Goal: Check status: Check status

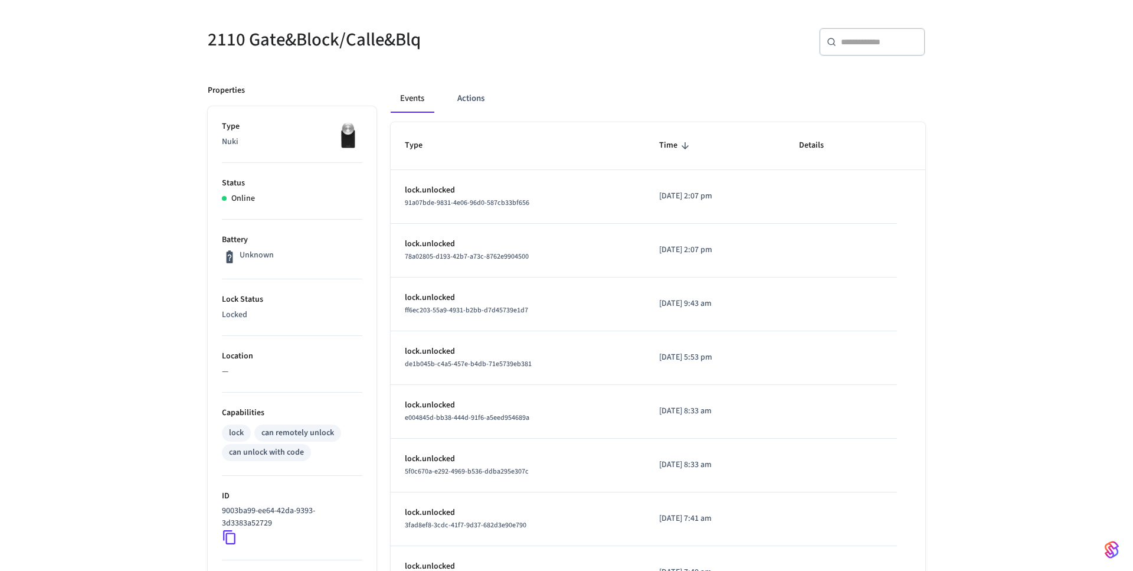
scroll to position [87, 0]
click at [349, 146] on img at bounding box center [347, 136] width 29 height 29
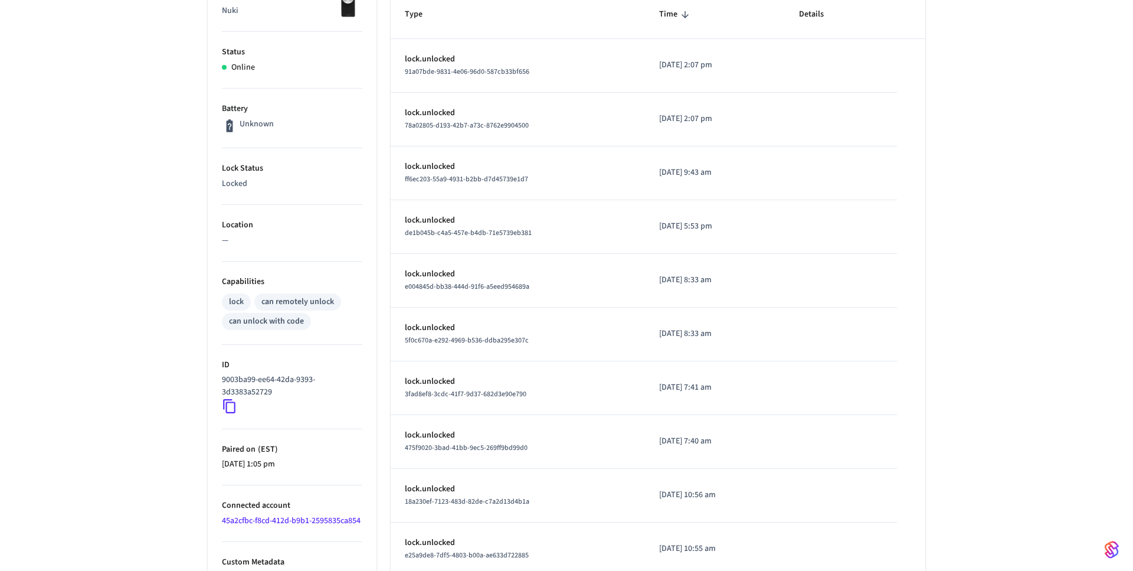
scroll to position [282, 0]
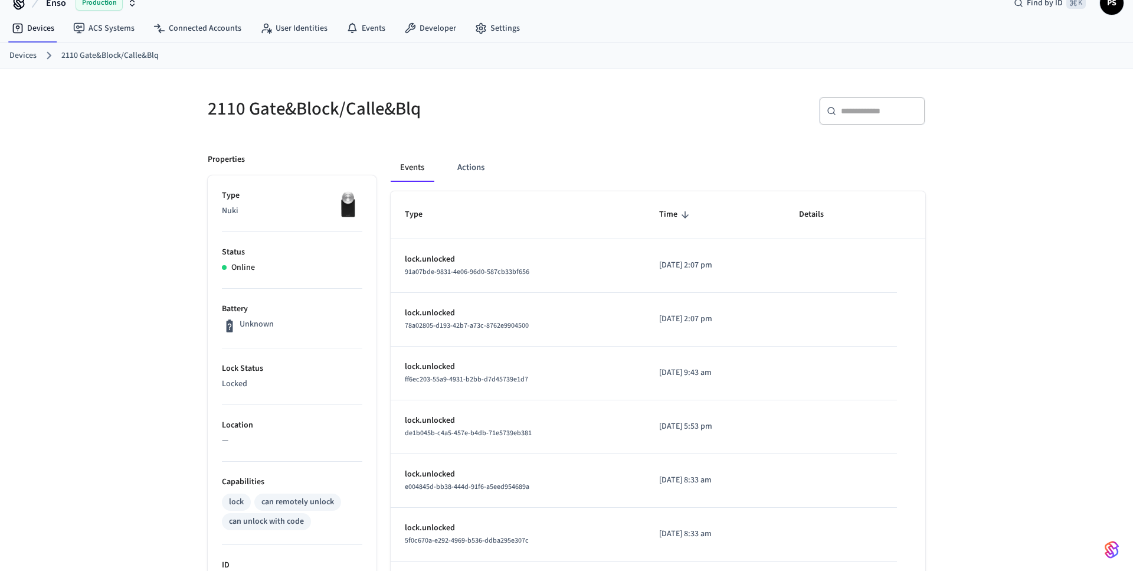
scroll to position [19, 0]
